Goal: Information Seeking & Learning: Check status

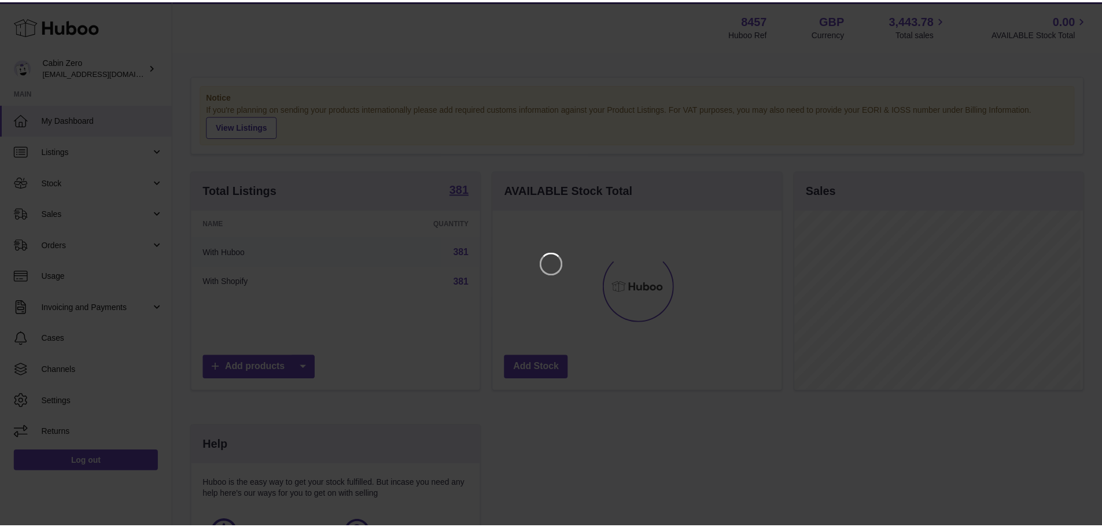
scroll to position [180, 291]
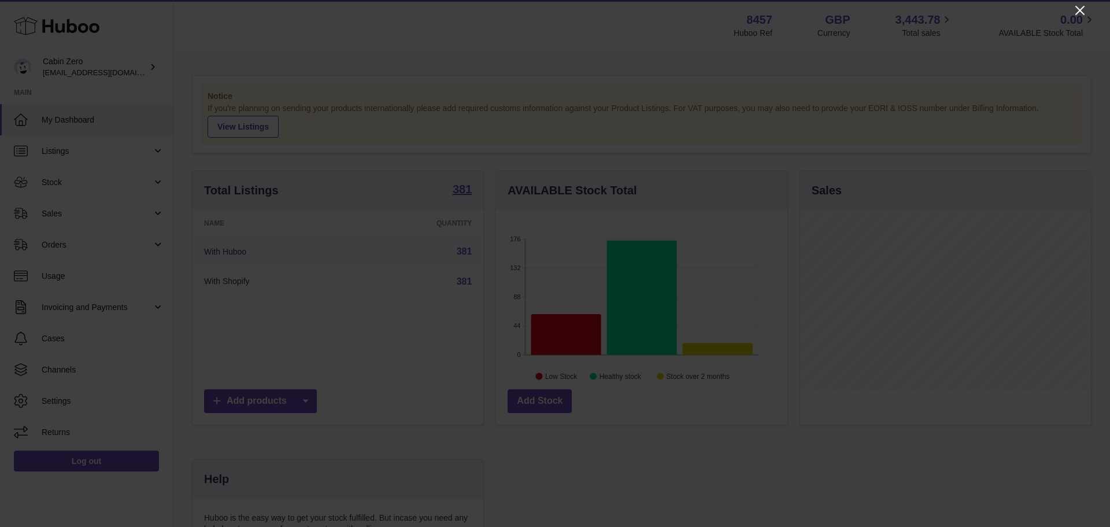
click at [1080, 11] on icon "Close" at bounding box center [1080, 10] width 9 height 9
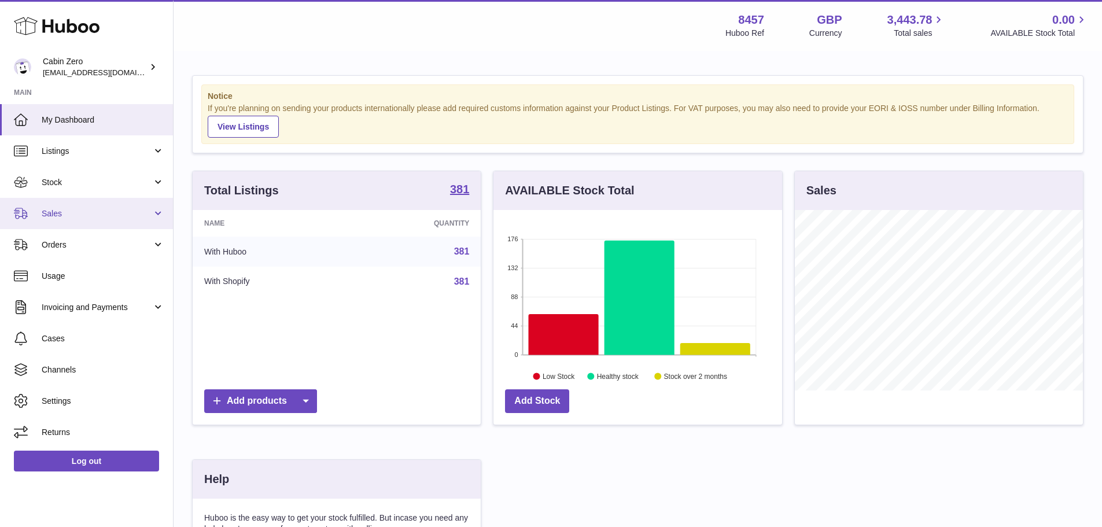
click at [62, 214] on span "Sales" at bounding box center [97, 213] width 110 height 11
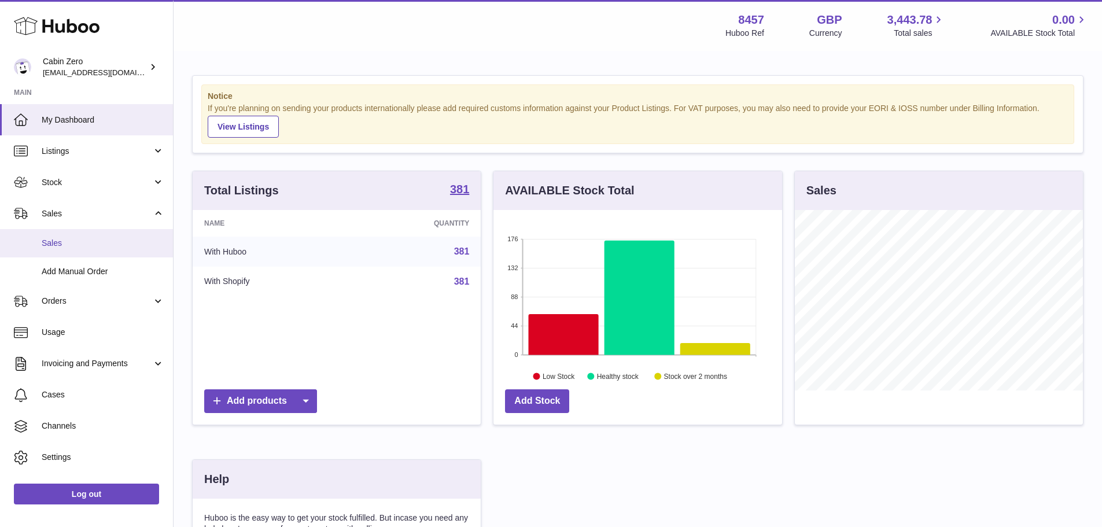
click at [57, 250] on link "Sales" at bounding box center [86, 243] width 173 height 28
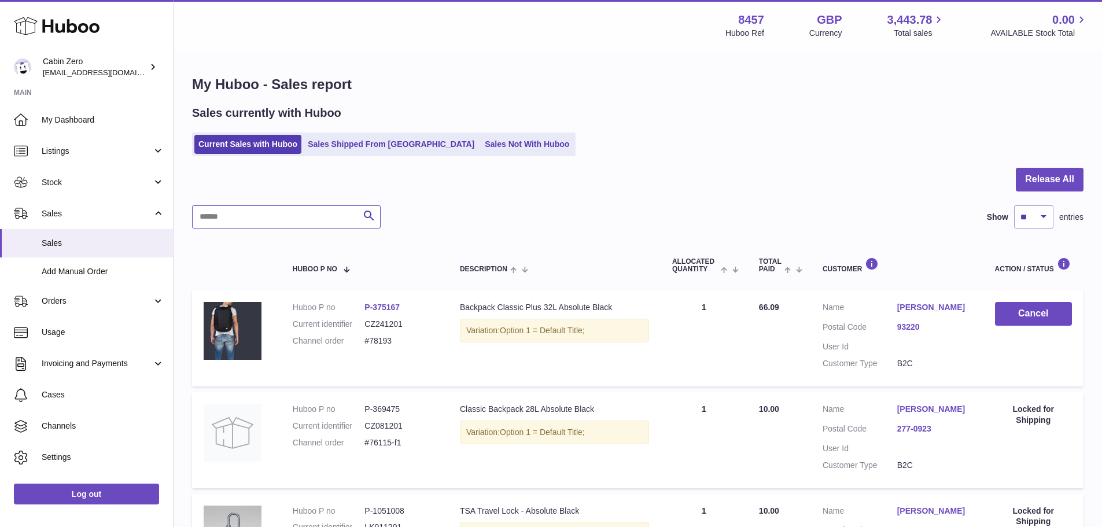
click at [215, 214] on input "text" at bounding box center [286, 216] width 189 height 23
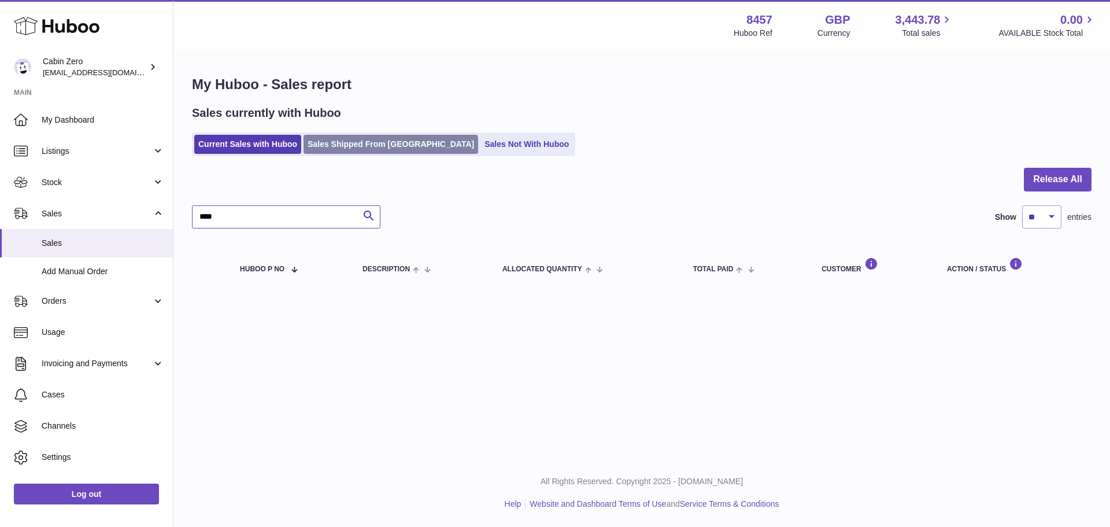
type input "****"
click at [384, 135] on link "Sales Shipped From [GEOGRAPHIC_DATA]" at bounding box center [391, 144] width 175 height 19
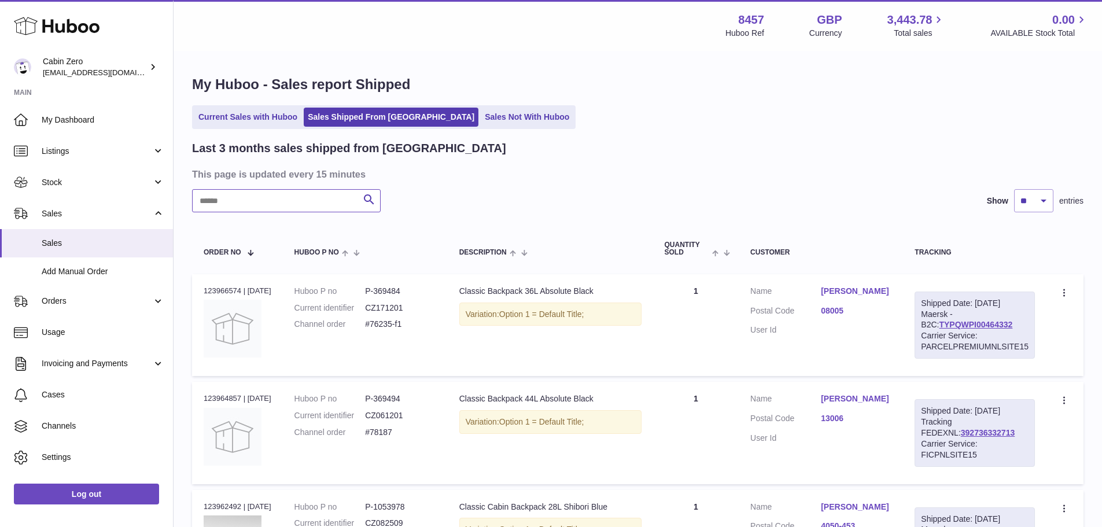
drag, startPoint x: 227, startPoint y: 204, endPoint x: 226, endPoint y: 198, distance: 6.0
click at [227, 203] on input "text" at bounding box center [286, 200] width 189 height 23
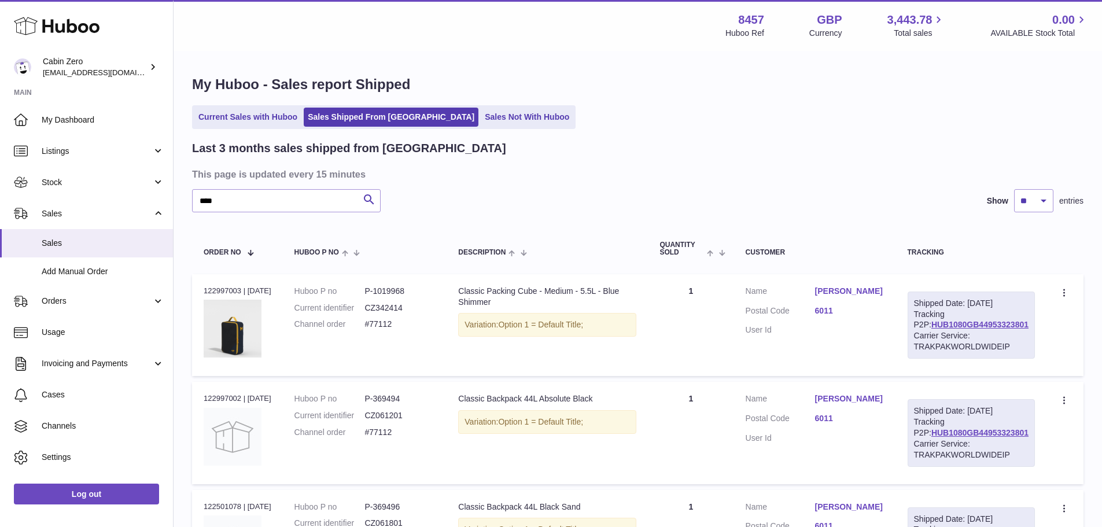
drag, startPoint x: 242, startPoint y: 289, endPoint x: 204, endPoint y: 287, distance: 38.8
click at [204, 287] on div "Order no 122997003 | 17th Aug" at bounding box center [238, 291] width 68 height 10
copy div "122997003"
drag, startPoint x: 243, startPoint y: 408, endPoint x: 229, endPoint y: 407, distance: 13.9
click at [229, 404] on div "Order no 122997002 | 17th Aug" at bounding box center [238, 398] width 68 height 10
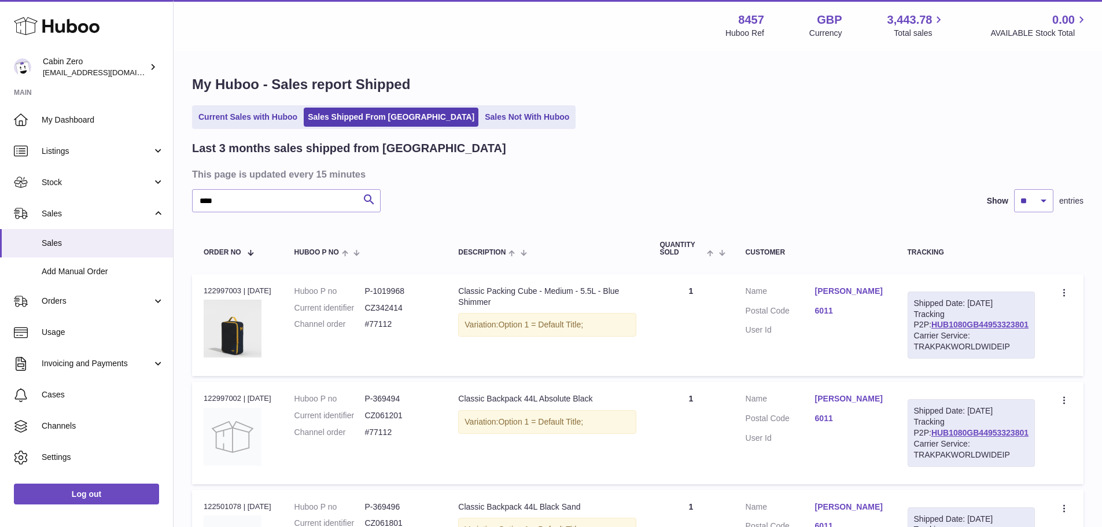
drag, startPoint x: 202, startPoint y: 408, endPoint x: 242, endPoint y: 412, distance: 40.7
click at [242, 412] on td "Order no 122997002 | 17th Aug" at bounding box center [237, 433] width 91 height 102
copy div "122997002"
drag, startPoint x: 226, startPoint y: 204, endPoint x: 190, endPoint y: 202, distance: 36.5
click at [190, 202] on div "My Huboo - Sales report Shipped Current Sales with Huboo Sales Shipped From Hub…" at bounding box center [638, 498] width 928 height 892
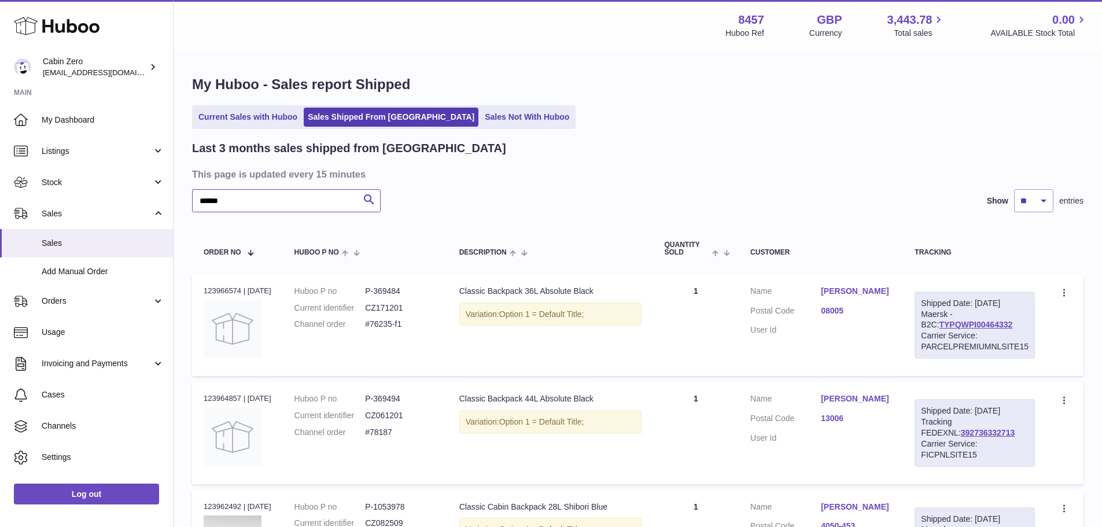
type input "******"
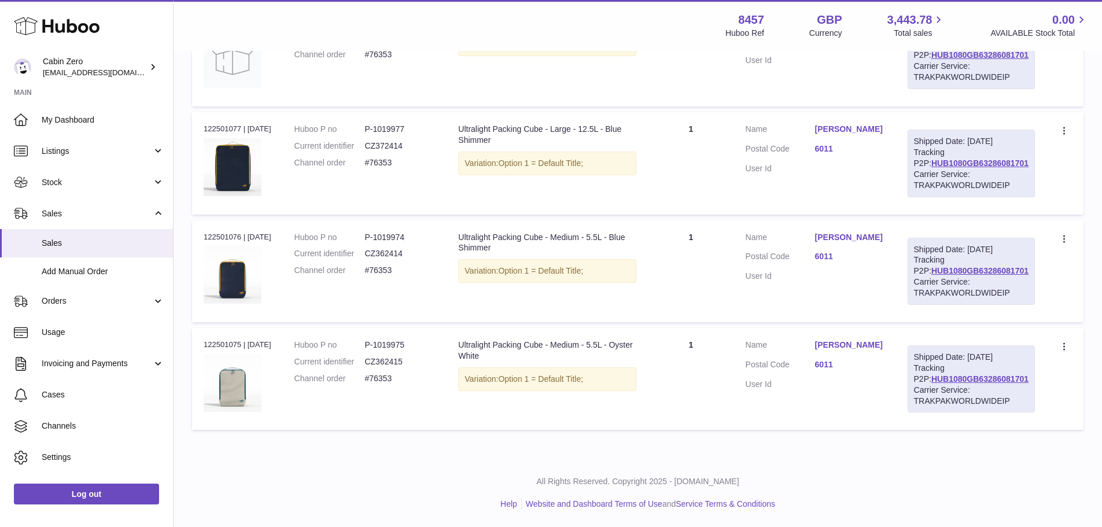
scroll to position [313, 0]
drag, startPoint x: 408, startPoint y: 113, endPoint x: 396, endPoint y: 112, distance: 12.7
click at [396, 141] on dd "CZ372414" at bounding box center [399, 146] width 71 height 11
drag, startPoint x: 412, startPoint y: 96, endPoint x: 390, endPoint y: 96, distance: 22.6
click at [390, 124] on dd "P-1019977" at bounding box center [399, 129] width 71 height 11
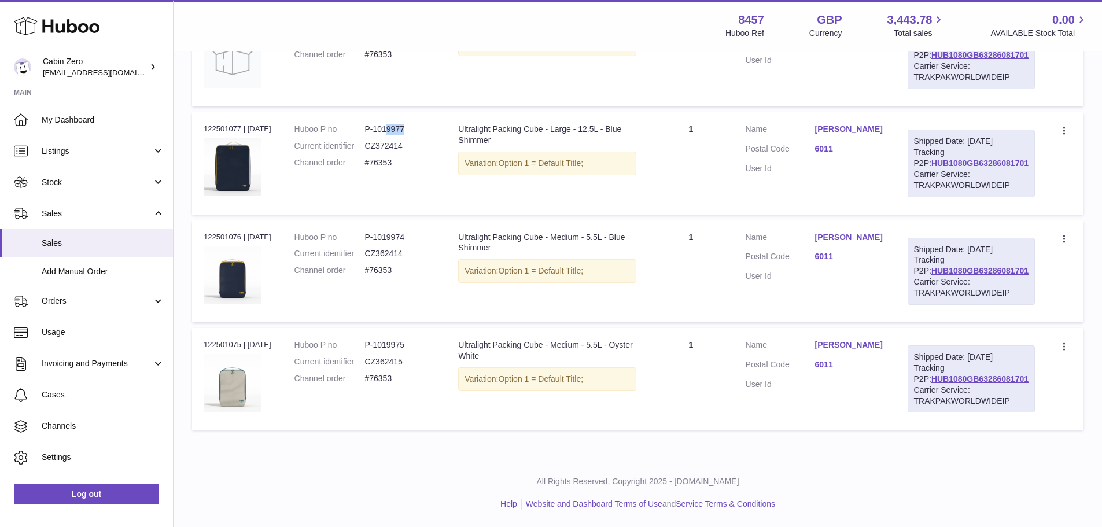
drag, startPoint x: 241, startPoint y: 95, endPoint x: 201, endPoint y: 93, distance: 39.9
click at [201, 112] on td "Order no 122501077 | 8th Aug" at bounding box center [237, 163] width 91 height 102
drag, startPoint x: 219, startPoint y: 92, endPoint x: 255, endPoint y: 479, distance: 389.1
click at [255, 479] on p "All Rights Reserved. Copyright 2025 - [DOMAIN_NAME]" at bounding box center [638, 481] width 910 height 11
click at [404, 248] on dd "CZ362414" at bounding box center [399, 253] width 71 height 11
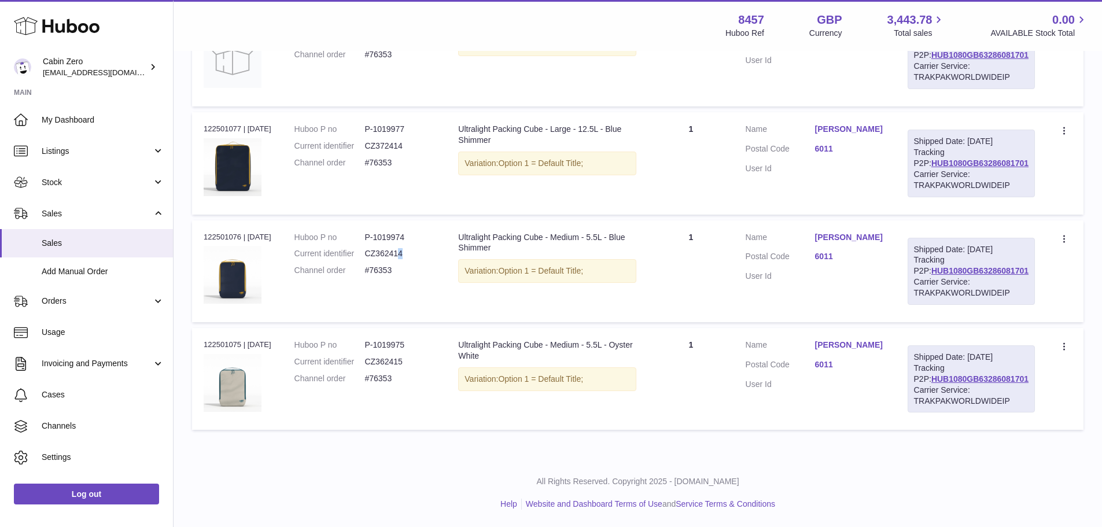
drag, startPoint x: 240, startPoint y: 213, endPoint x: 202, endPoint y: 213, distance: 38.2
click at [202, 220] on td "Order no 122501076 | 8th Aug" at bounding box center [237, 271] width 91 height 102
copy div "122501076"
drag, startPoint x: 410, startPoint y: 216, endPoint x: 379, endPoint y: 216, distance: 31.2
click at [378, 232] on dd "P-1019974" at bounding box center [399, 237] width 71 height 11
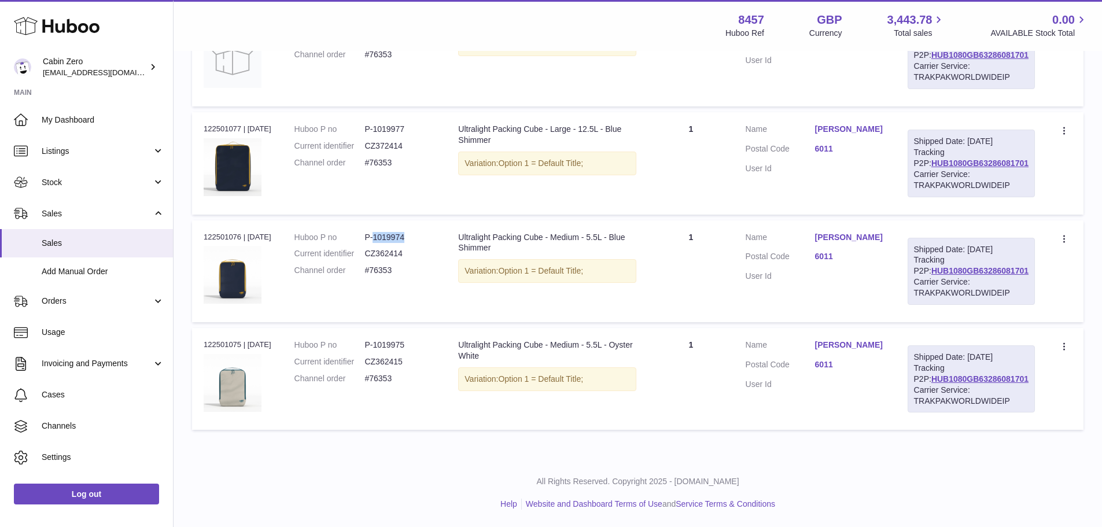
copy dd "1019974"
drag, startPoint x: 241, startPoint y: 215, endPoint x: 203, endPoint y: 213, distance: 37.6
click at [203, 220] on td "Order no 122501076 | 8th Aug" at bounding box center [237, 271] width 91 height 102
copy div "122501076"
drag, startPoint x: 240, startPoint y: 332, endPoint x: 198, endPoint y: 328, distance: 42.4
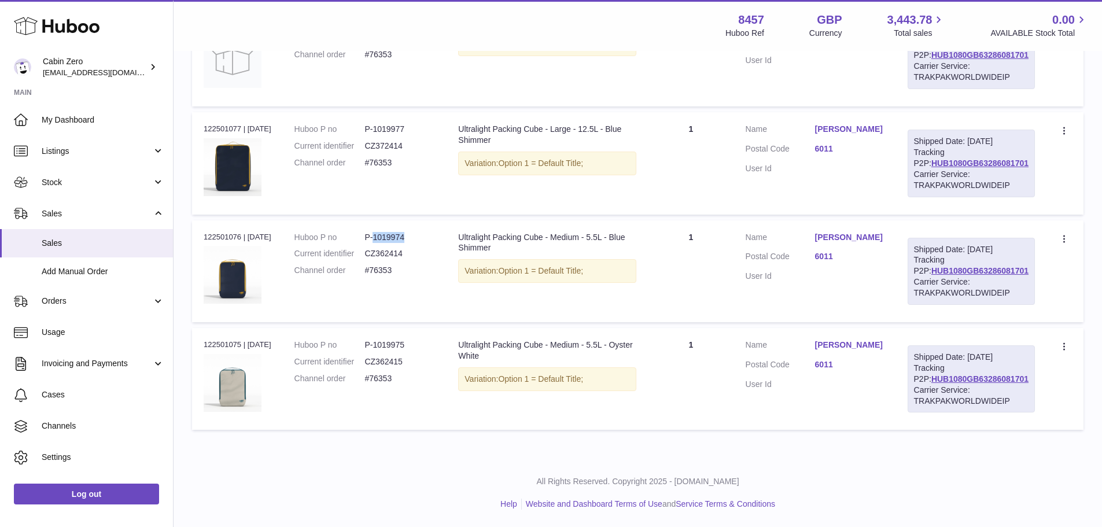
click at [198, 328] on td "Order no 122501075 | 8th Aug" at bounding box center [237, 379] width 91 height 102
copy div "122501075"
